Goal: Obtain resource: Obtain resource

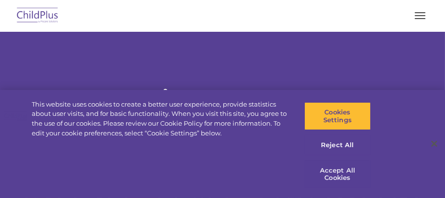
click at [334, 173] on button "Accept All Cookies" at bounding box center [337, 174] width 67 height 28
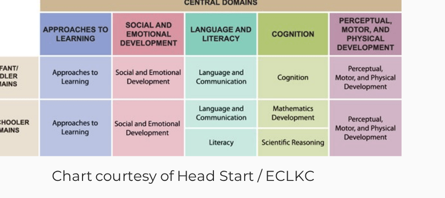
scroll to position [1584, 0]
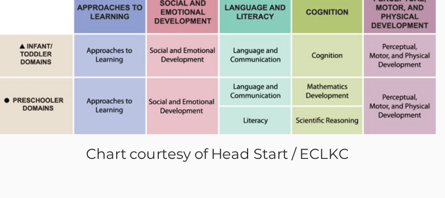
click at [155, 128] on img at bounding box center [119, 106] width 191 height 71
click at [155, 129] on img at bounding box center [119, 106] width 191 height 71
click at [162, 120] on img at bounding box center [119, 106] width 191 height 71
click at [161, 121] on img at bounding box center [119, 106] width 191 height 71
click at [162, 120] on img at bounding box center [119, 106] width 191 height 71
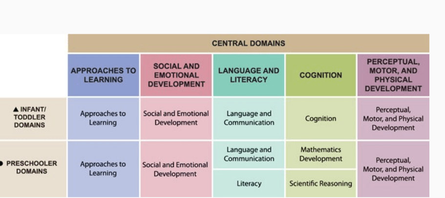
click at [153, 103] on img at bounding box center [119, 106] width 191 height 71
click at [155, 102] on img at bounding box center [119, 106] width 191 height 71
click at [153, 104] on img at bounding box center [119, 106] width 191 height 71
click at [151, 107] on img at bounding box center [119, 106] width 191 height 71
click at [149, 110] on img at bounding box center [119, 106] width 191 height 71
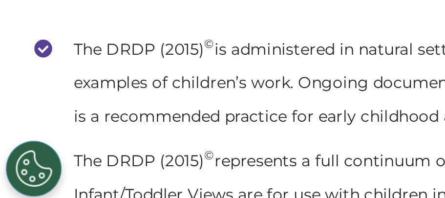
scroll to position [3310, 0]
click at [131, 165] on li "The DRDP (2015) © is administered in natural settings through teacher observati…" at bounding box center [222, 143] width 411 height 44
click at [138, 156] on li "The DRDP (2015) © is administered in natural settings through teacher observati…" at bounding box center [222, 143] width 411 height 44
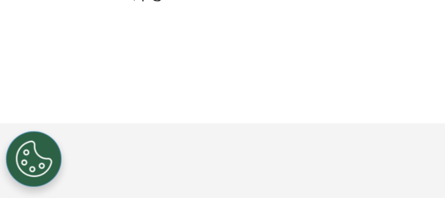
scroll to position [3652, 0]
click at [54, 112] on link "DRDP © PDF" at bounding box center [38, 107] width 43 height 9
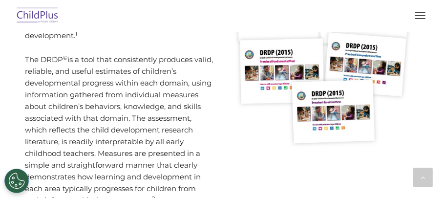
scroll to position [315, 0]
